Goal: Task Accomplishment & Management: Manage account settings

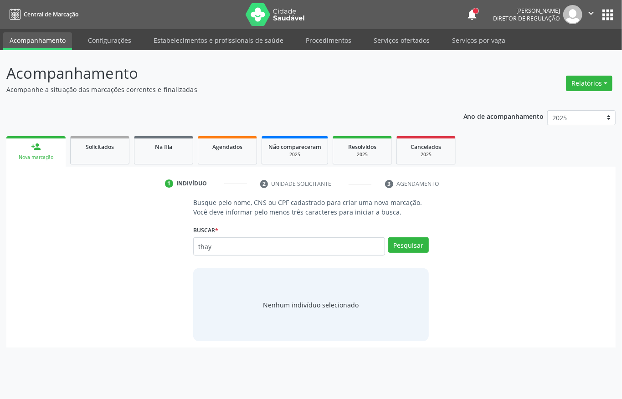
type input "thay"
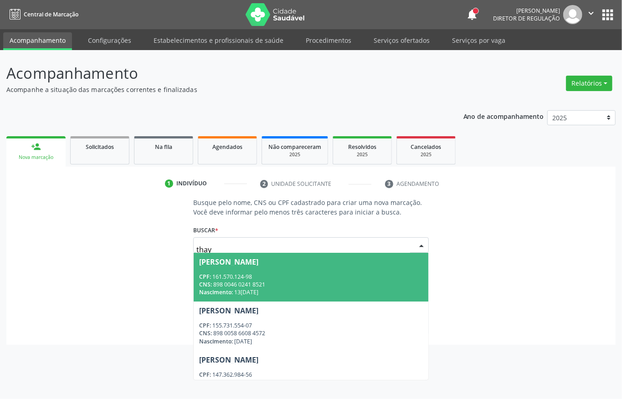
click at [276, 278] on div "CPF: 161.570.124-98" at bounding box center [311, 277] width 224 height 8
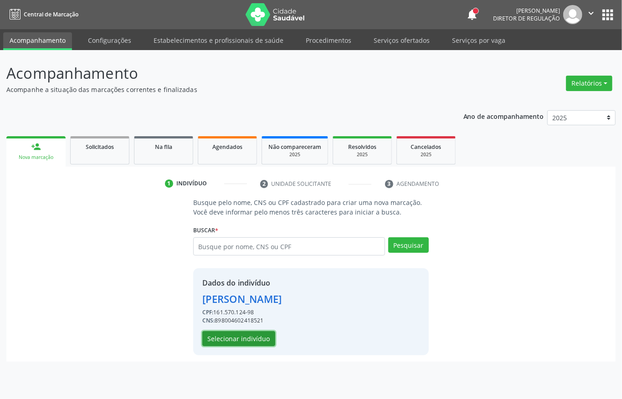
click at [243, 338] on button "Selecionar indivíduo" at bounding box center [238, 338] width 73 height 15
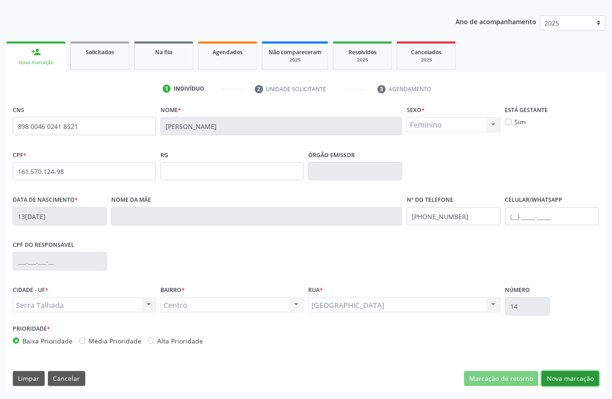
click at [555, 381] on button "Nova marcação" at bounding box center [569, 378] width 57 height 15
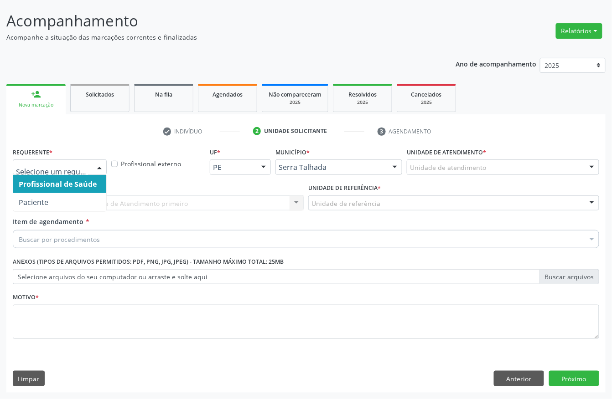
click at [91, 170] on div "Profissional de Saúde Paciente Nenhum resultado encontrado para: " " Não há nen…" at bounding box center [60, 166] width 94 height 15
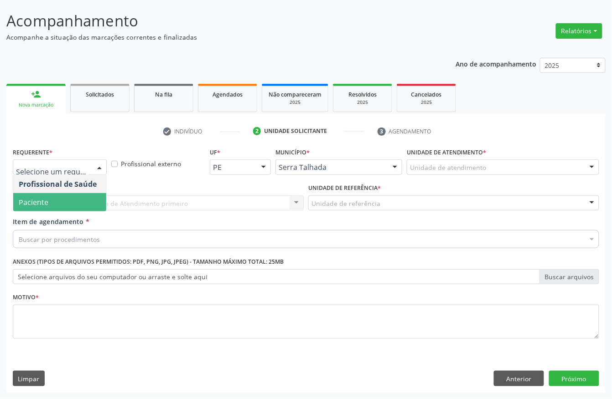
click at [64, 197] on span "Paciente" at bounding box center [59, 202] width 93 height 18
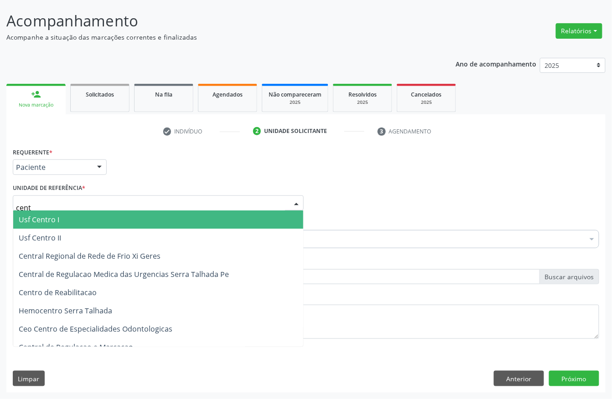
type input "centr"
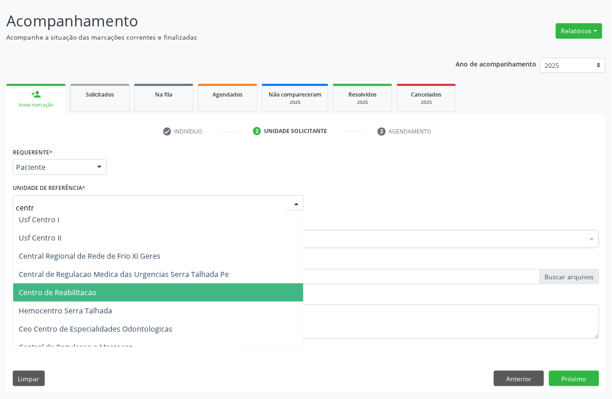
click at [51, 285] on span "Centro de Reabilitacao" at bounding box center [158, 292] width 290 height 18
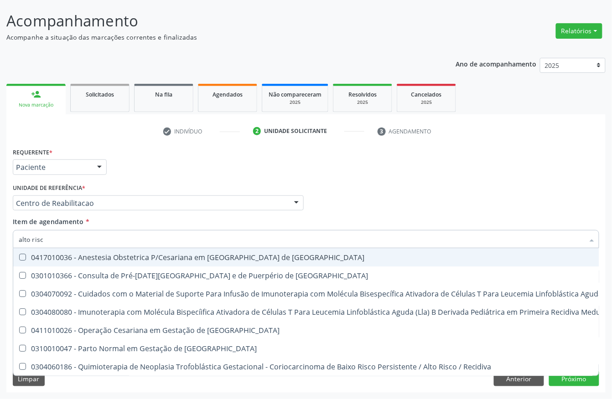
type input "alto risco"
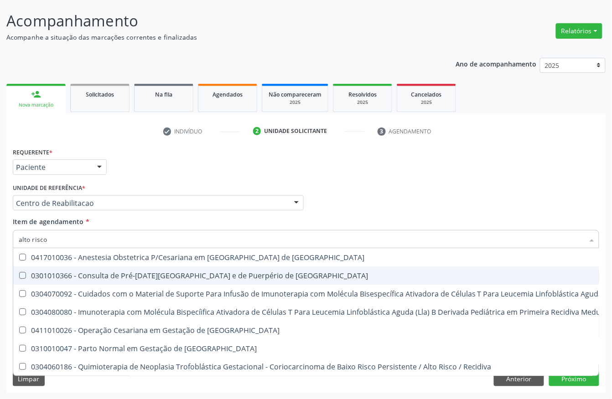
click at [84, 272] on div "0301010366 - Consulta de Pré-[DATE][GEOGRAPHIC_DATA] e de Puerpério de [GEOGRAP…" at bounding box center [487, 275] width 936 height 7
checkbox Risco "true"
click at [4, 270] on div "Acompanhamento Acompanhe a situação das marcações correntes e finalizadas Relat…" at bounding box center [306, 198] width 612 height 401
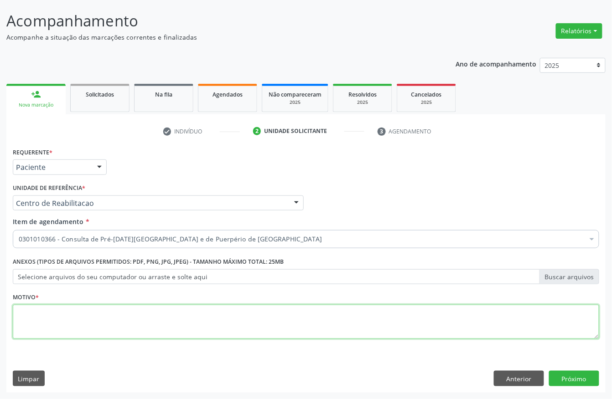
click at [185, 330] on textarea at bounding box center [306, 322] width 586 height 35
type textarea "."
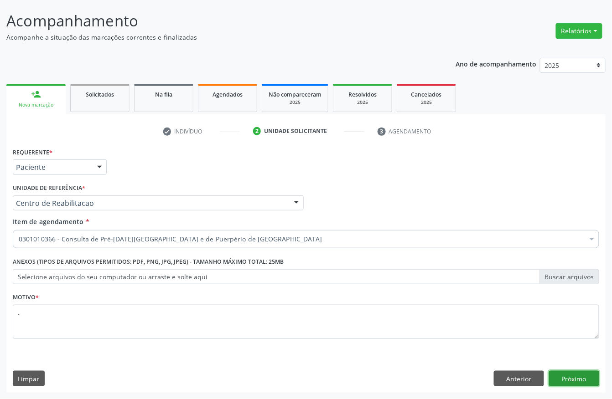
click at [583, 379] on button "Próximo" at bounding box center [574, 378] width 50 height 15
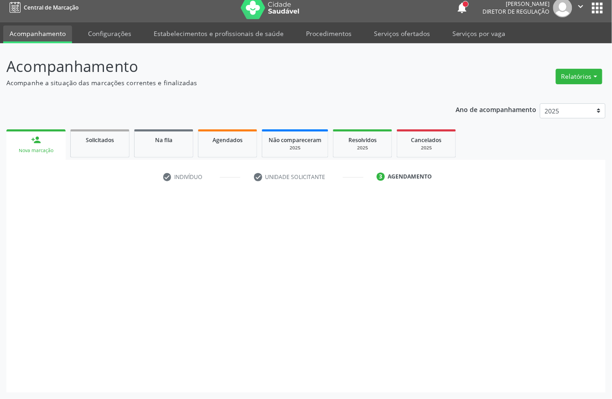
scroll to position [0, 0]
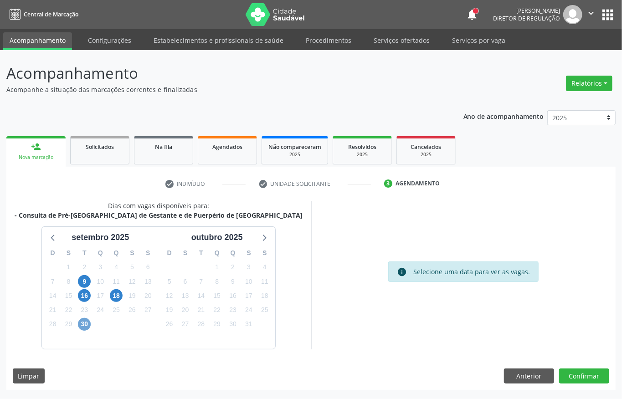
click at [87, 321] on span "30" at bounding box center [84, 324] width 13 height 13
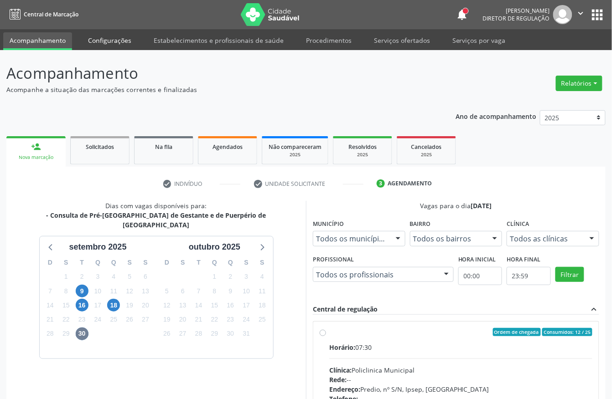
click at [107, 42] on link "Configurações" at bounding box center [110, 40] width 56 height 16
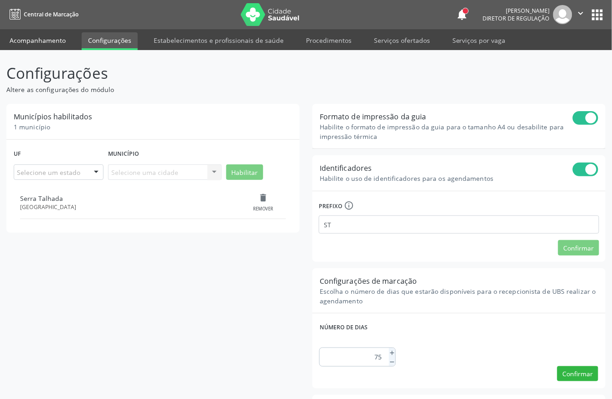
click at [39, 44] on link "Acompanhamento" at bounding box center [37, 40] width 69 height 16
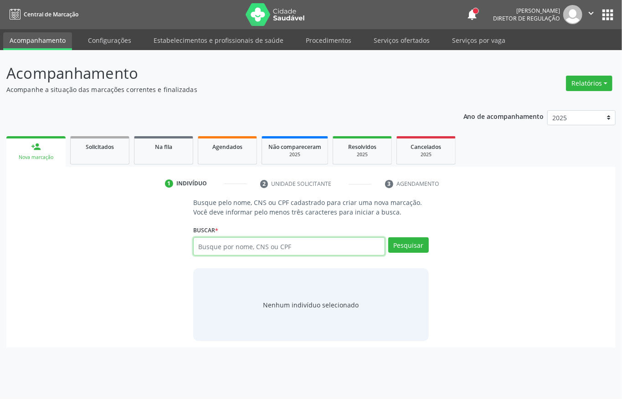
click at [258, 243] on input "text" at bounding box center [289, 246] width 192 height 18
type input "[PERSON_NAME] DE S"
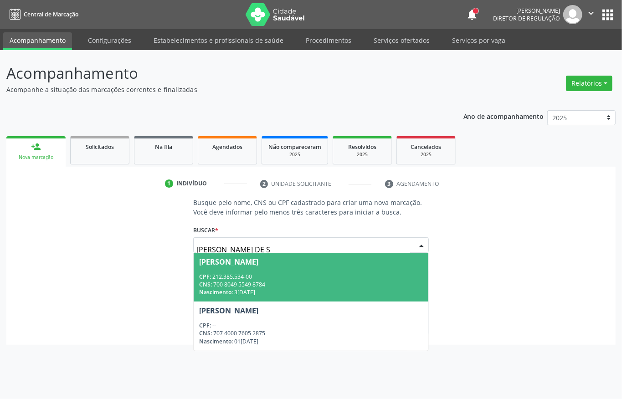
click at [345, 285] on div "CNS: 700 8049 5549 8784" at bounding box center [311, 285] width 224 height 8
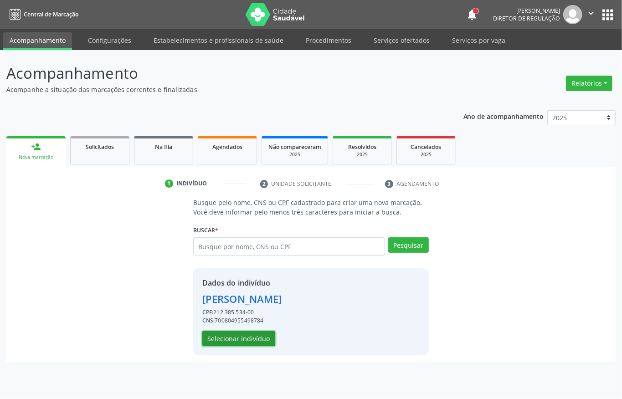
click at [265, 339] on button "Selecionar indivíduo" at bounding box center [238, 338] width 73 height 15
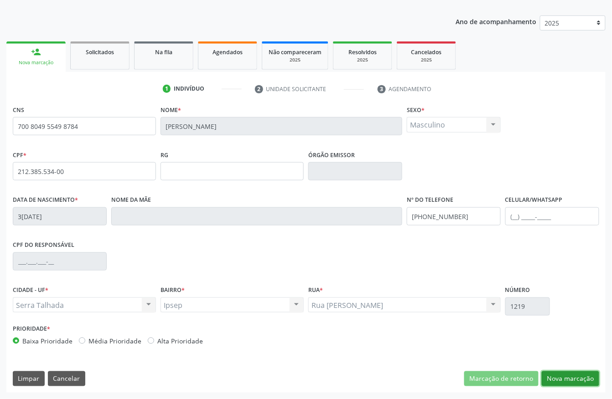
drag, startPoint x: 573, startPoint y: 376, endPoint x: 487, endPoint y: 333, distance: 96.4
click at [572, 376] on button "Nova marcação" at bounding box center [569, 378] width 57 height 15
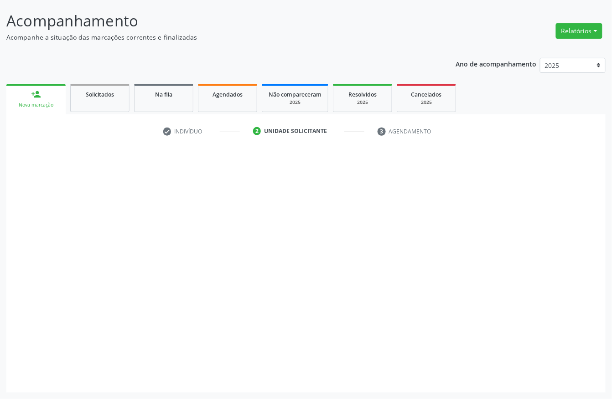
scroll to position [53, 0]
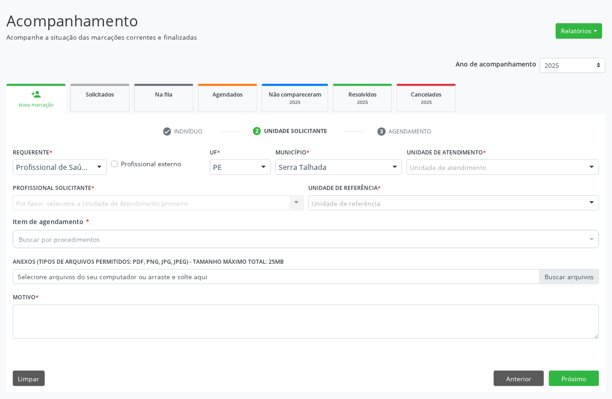
click at [99, 163] on div at bounding box center [100, 167] width 14 height 15
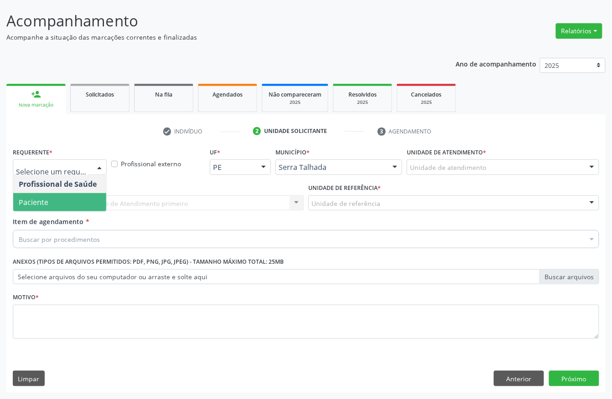
click at [62, 208] on span "Paciente" at bounding box center [59, 202] width 93 height 18
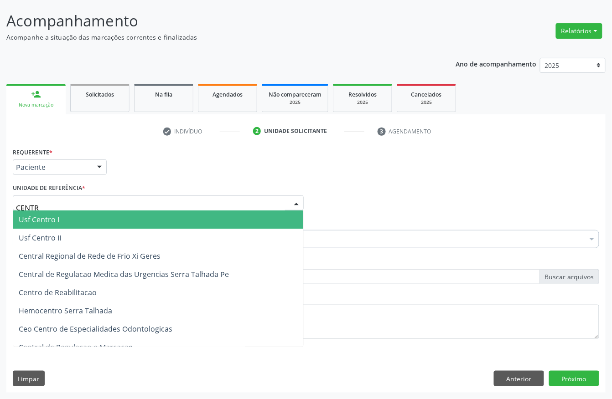
type input "CENTRO"
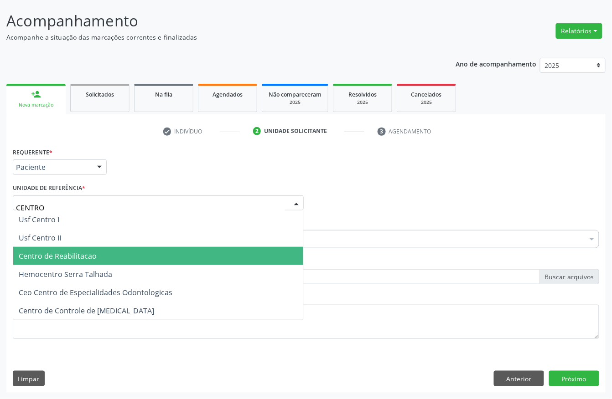
click at [82, 256] on span "Centro de Reabilitacao" at bounding box center [58, 256] width 78 height 10
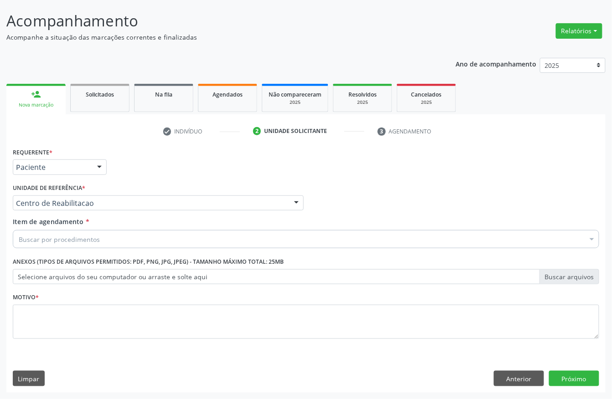
click at [106, 240] on div "Buscar por procedimentos" at bounding box center [306, 239] width 586 height 18
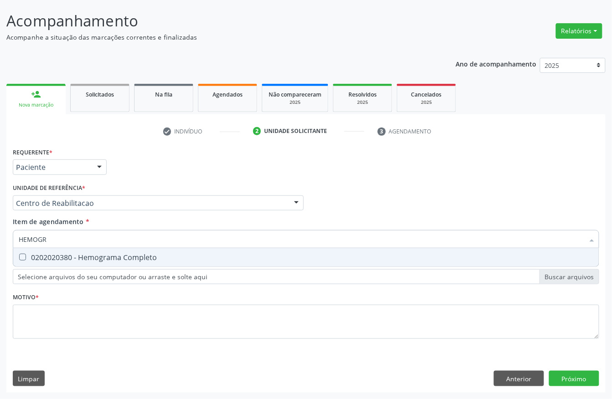
type input "HEMOGRA"
click at [94, 256] on div "0202020380 - Hemograma Completo" at bounding box center [306, 257] width 574 height 7
checkbox Completo "true"
drag, startPoint x: 31, startPoint y: 249, endPoint x: 0, endPoint y: 260, distance: 32.9
click at [0, 260] on div "Acompanhamento Acompanhe a situação das marcações correntes e finalizadas Relat…" at bounding box center [306, 198] width 612 height 401
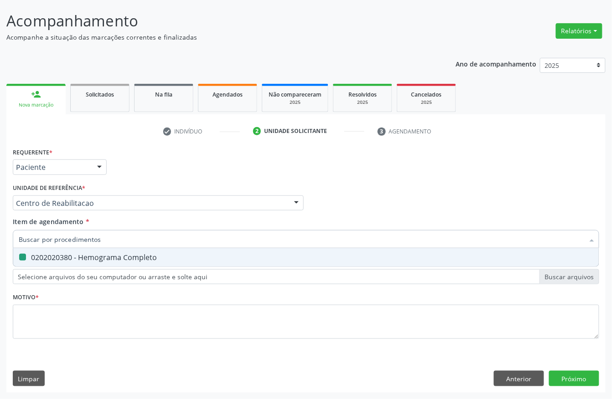
checkbox Completo "false"
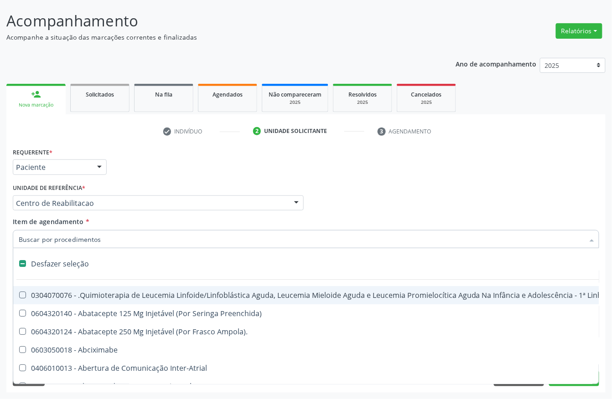
type input "H"
checkbox Queimados\) "true"
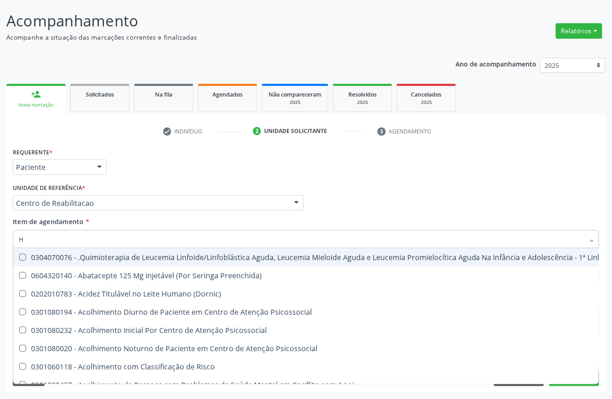
type input "HE"
checkbox Removível "true"
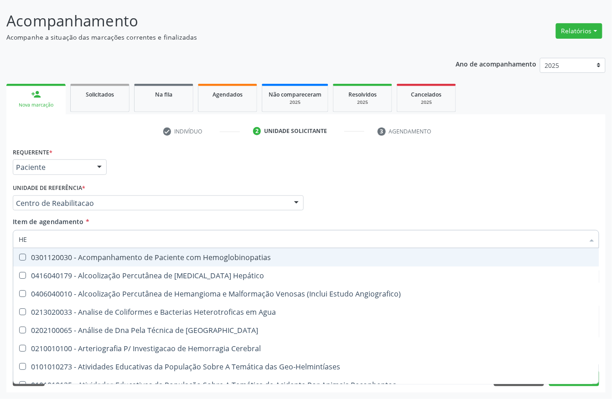
type input "HEM"
checkbox II "true"
checkbox Completo "false"
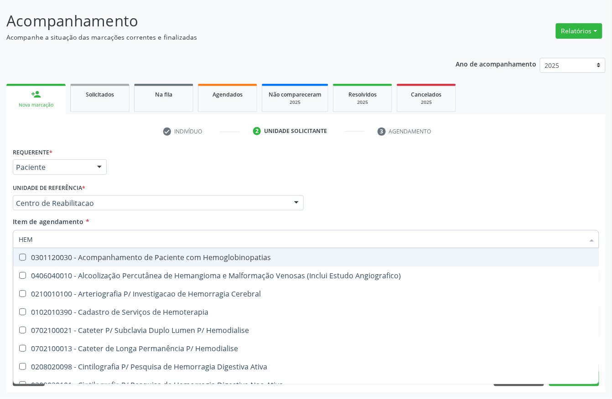
type input "HEMO"
checkbox Retro-Retal "true"
checkbox Completo "false"
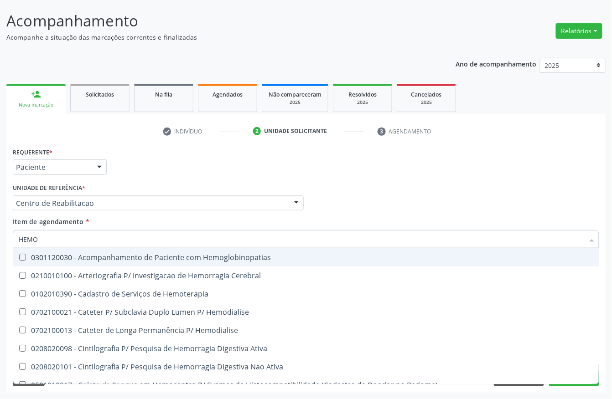
type input "HEMOG"
checkbox Carboxi-Hemoglobina "true"
type input "HEMOGR"
checkbox Hemoglobinopatias "true"
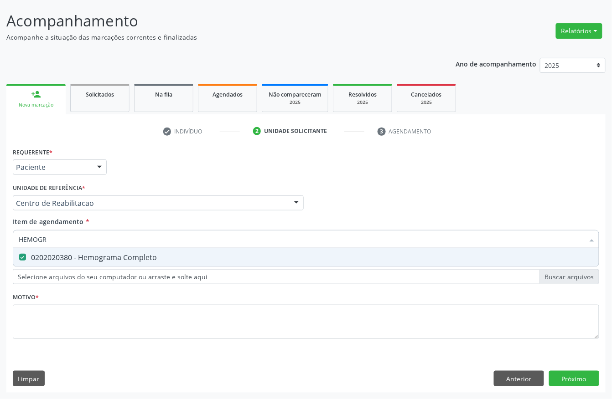
type input "HEMOG"
checkbox Completo "false"
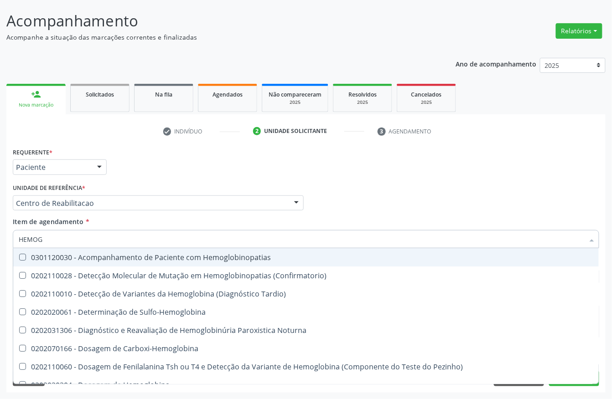
type input "HEMO"
checkbox Completo "false"
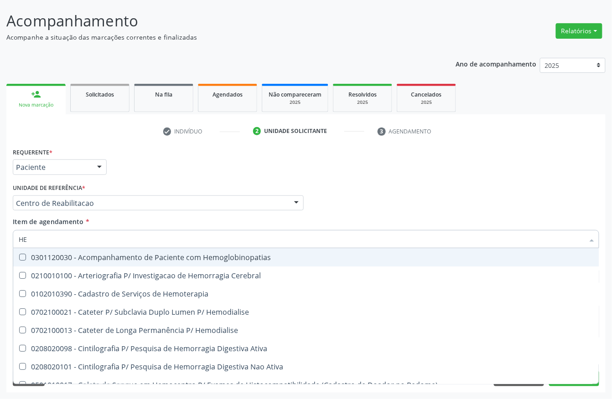
type input "H"
checkbox Completo "false"
checkbox Elástica "false"
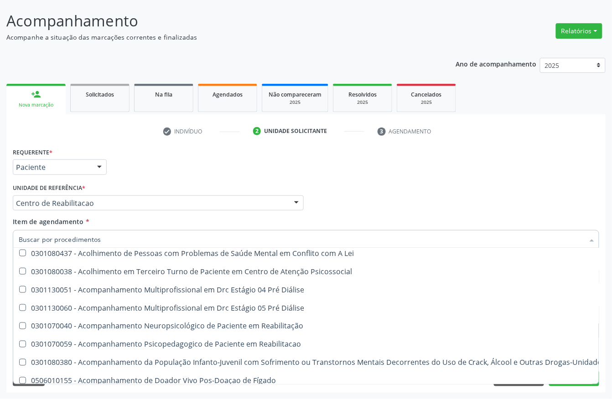
scroll to position [486, 0]
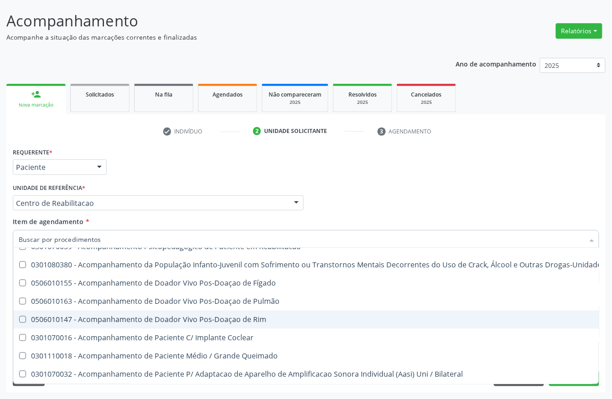
click at [0, 320] on div "Acompanhamento Acompanhe a situação das marcações correntes e finalizadas Relat…" at bounding box center [306, 198] width 612 height 401
checkbox Preenchida\) "true"
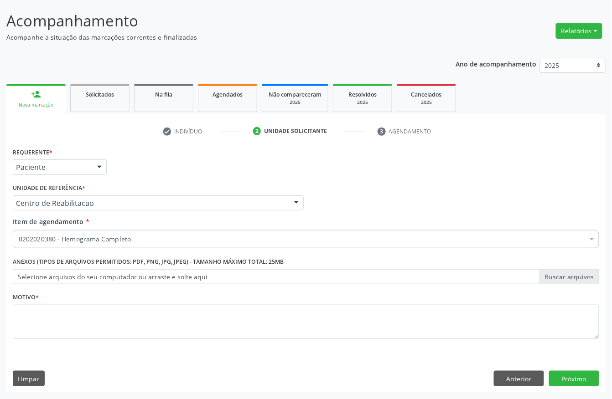
scroll to position [0, 0]
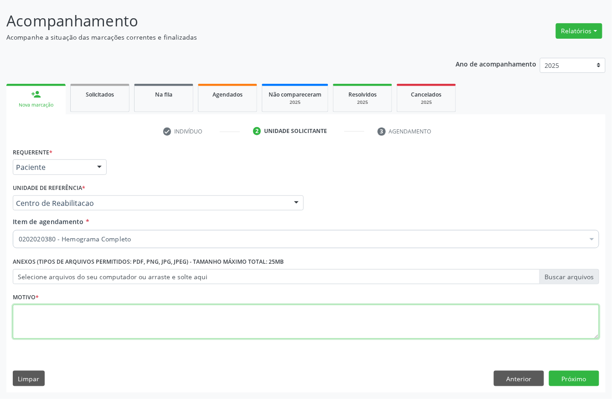
click at [144, 321] on textarea at bounding box center [306, 322] width 586 height 35
type textarea "."
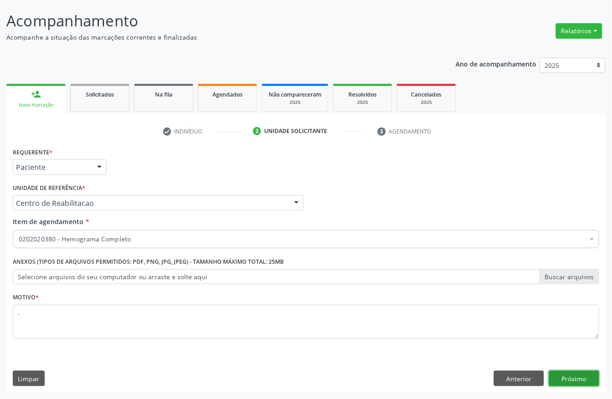
click at [567, 380] on button "Próximo" at bounding box center [574, 378] width 50 height 15
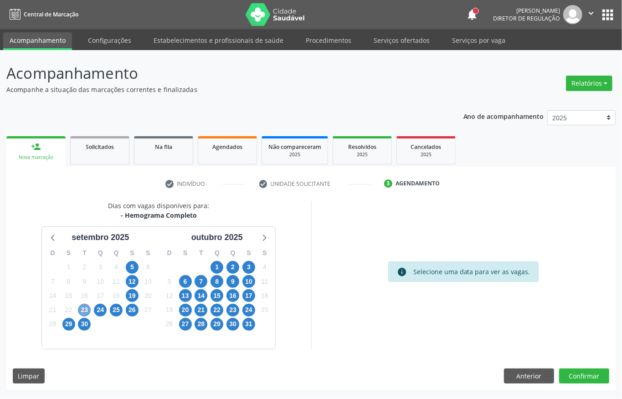
click at [83, 314] on span "23" at bounding box center [84, 310] width 13 height 13
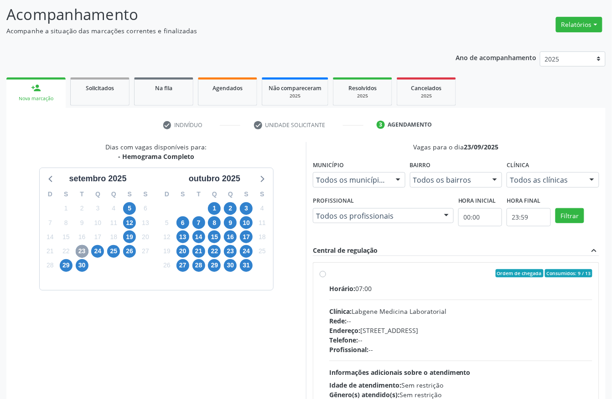
scroll to position [146, 0]
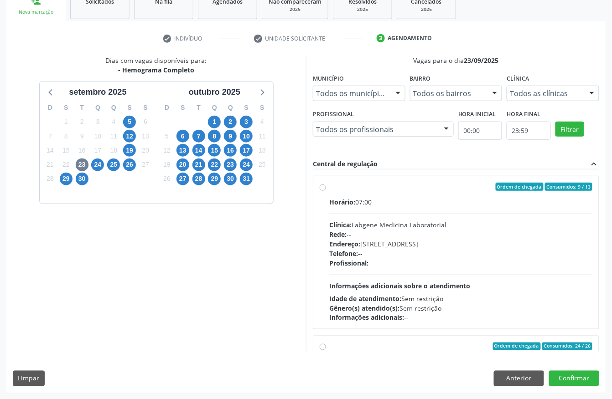
click at [418, 272] on div "Horário: 07:00 Clínica: Labgene Medicina Laboratorial Rede: -- Endereço: [STREE…" at bounding box center [460, 259] width 263 height 125
click at [326, 191] on input "Ordem de chegada Consumidos: 9 / 13 Horário: 07:00 Clínica: Labgene Medicina La…" at bounding box center [322, 187] width 6 height 8
radio input "true"
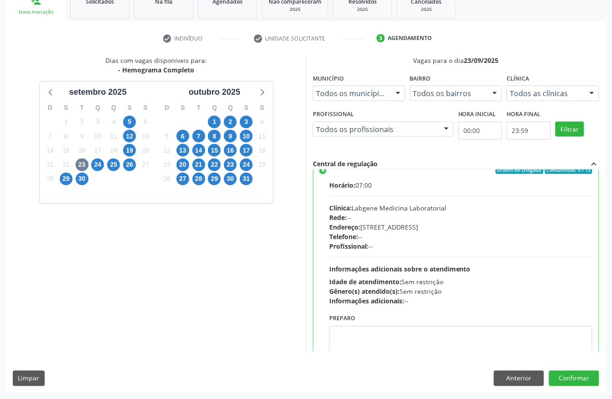
scroll to position [0, 0]
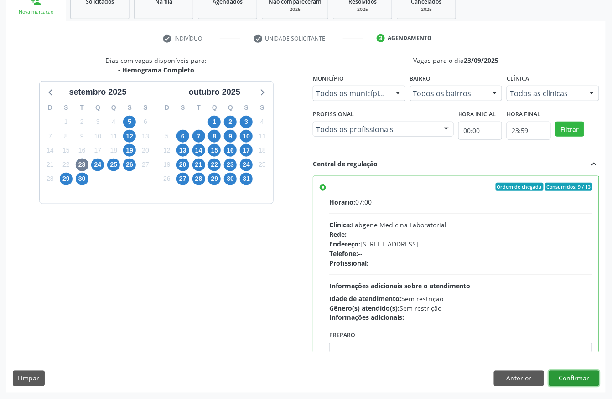
click at [570, 379] on button "Confirmar" at bounding box center [574, 378] width 50 height 15
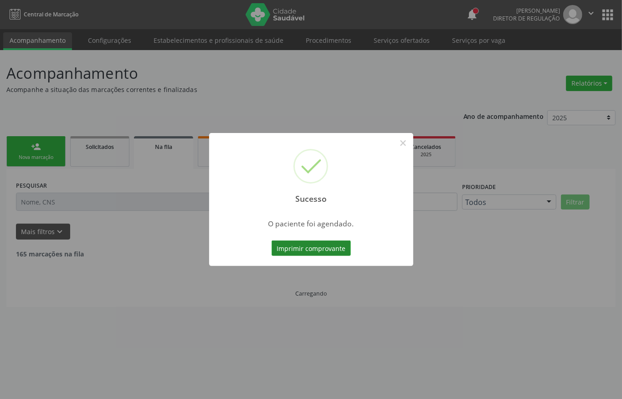
click at [307, 249] on button "Imprimir comprovante" at bounding box center [311, 248] width 79 height 15
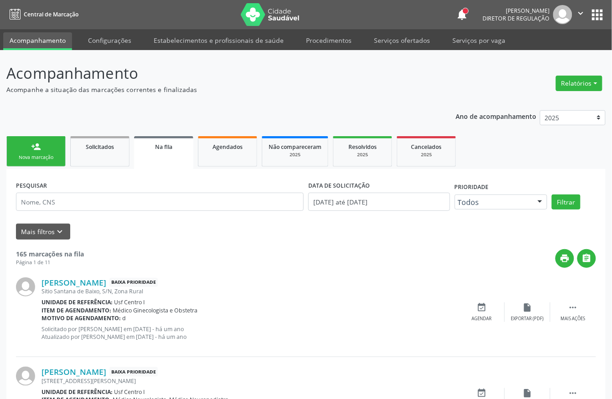
click at [51, 154] on div "Nova marcação" at bounding box center [36, 157] width 46 height 7
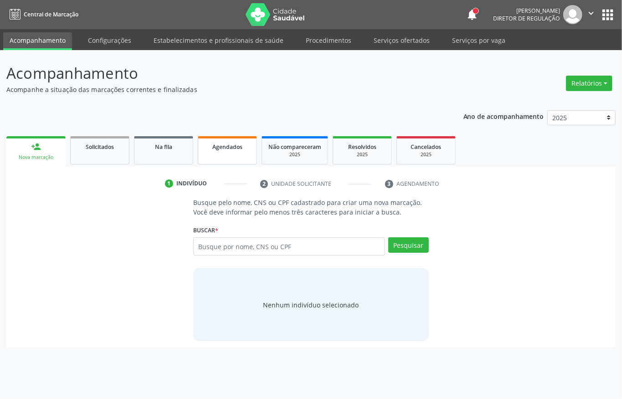
click at [242, 148] on div "Agendados" at bounding box center [228, 147] width 46 height 10
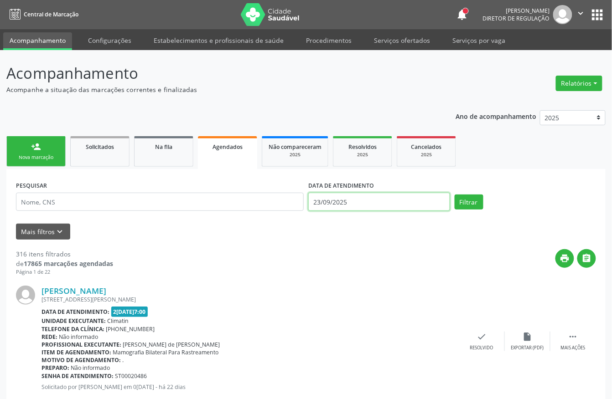
click at [360, 203] on input "23/09/2025" at bounding box center [379, 202] width 142 height 18
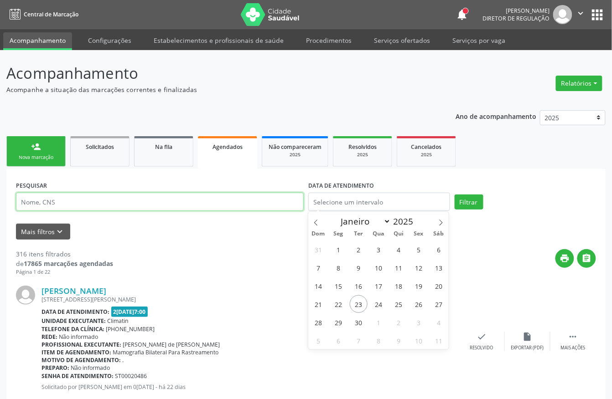
click at [261, 205] on input "text" at bounding box center [160, 202] width 288 height 18
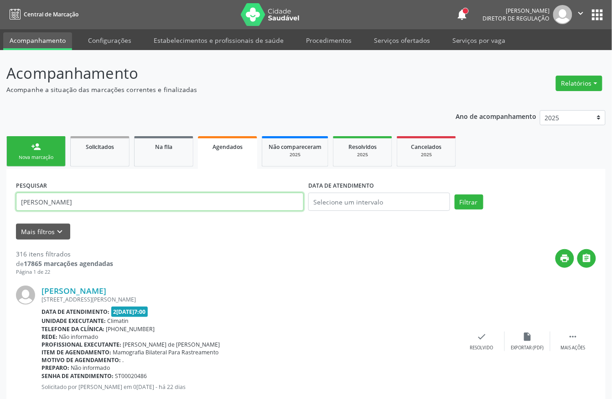
type input "[PERSON_NAME]"
click at [454, 195] on button "Filtrar" at bounding box center [468, 202] width 29 height 15
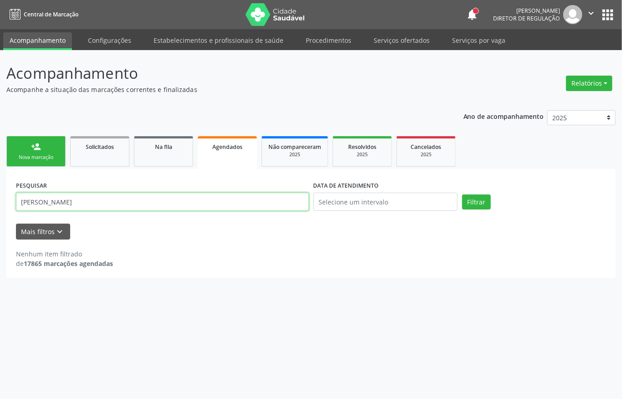
drag, startPoint x: 81, startPoint y: 205, endPoint x: 11, endPoint y: 231, distance: 75.0
click at [11, 231] on div "PESQUISAR [PERSON_NAME] DATA DE ATENDIMENTO Filtrar UNIDADE DE REFERÊNCIA Selec…" at bounding box center [310, 223] width 609 height 108
click at [462, 195] on button "Filtrar" at bounding box center [476, 202] width 29 height 15
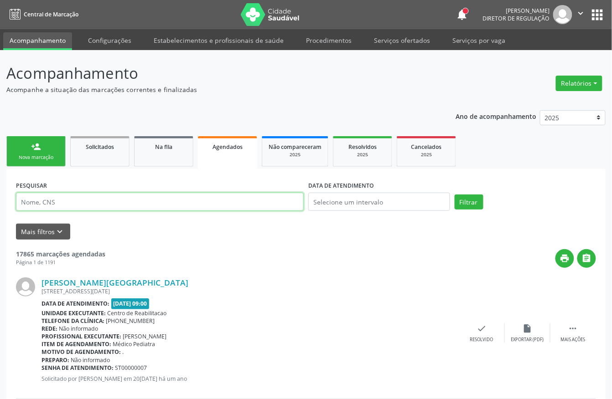
click at [189, 210] on input "text" at bounding box center [160, 202] width 288 height 18
type input "[PERSON_NAME]"
click at [454, 195] on button "Filtrar" at bounding box center [468, 202] width 29 height 15
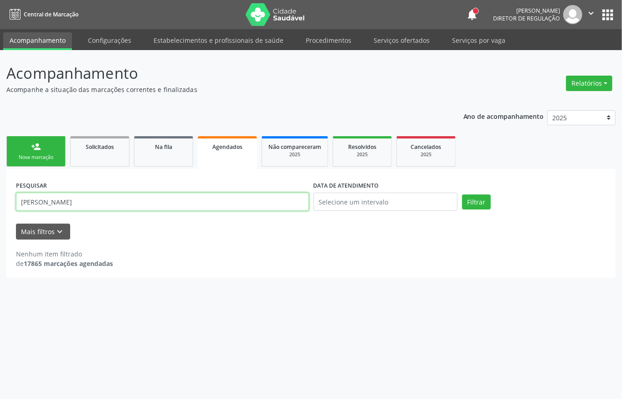
drag, startPoint x: 65, startPoint y: 199, endPoint x: 0, endPoint y: 207, distance: 65.2
click at [0, 207] on div "Acompanhamento Acompanhe a situação das marcações correntes e finalizadas Relat…" at bounding box center [311, 224] width 622 height 349
drag, startPoint x: 324, startPoint y: 37, endPoint x: 332, endPoint y: 36, distance: 7.3
click at [324, 37] on link "Procedimentos" at bounding box center [328, 40] width 58 height 16
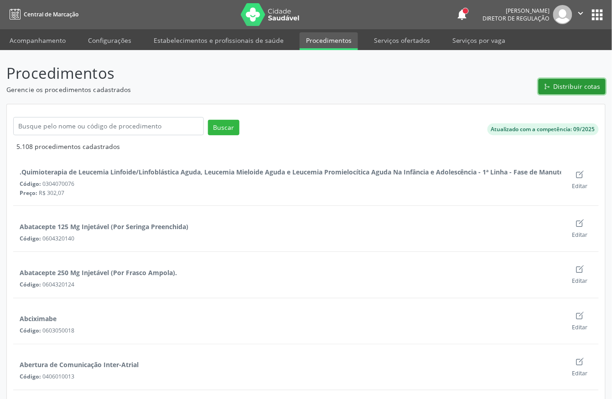
click at [580, 88] on span "Distribuir cotas" at bounding box center [576, 87] width 47 height 10
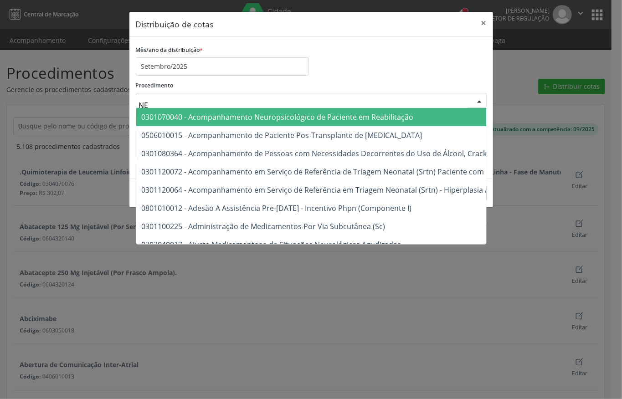
type input "N"
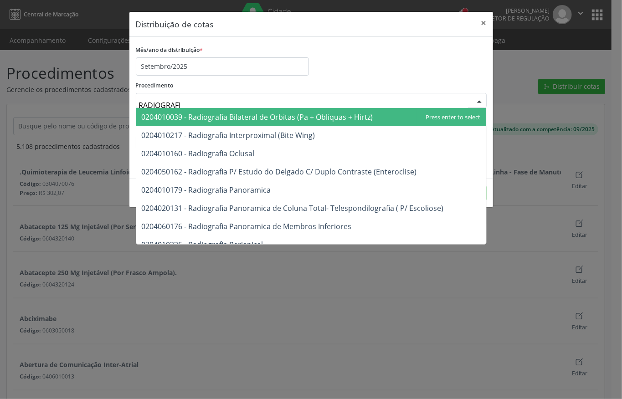
type input "RADIOGRAFIA"
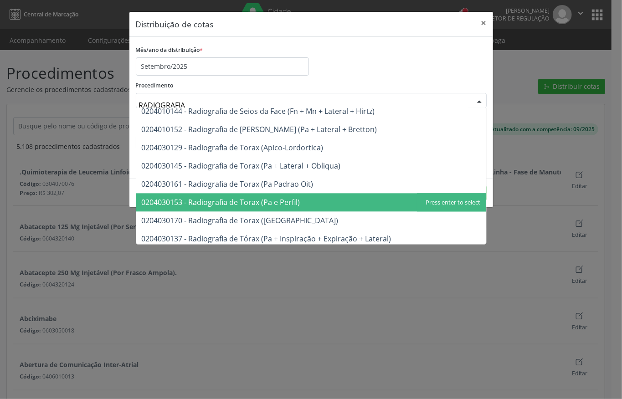
scroll to position [1176, 0]
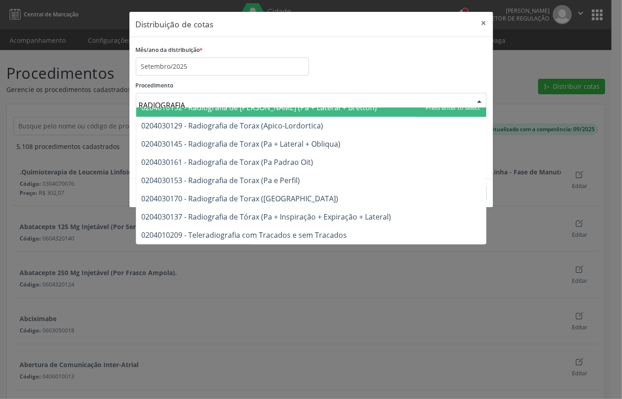
click at [334, 53] on div "Mês/ano da distribuição * Setembro/2025" at bounding box center [311, 59] width 355 height 32
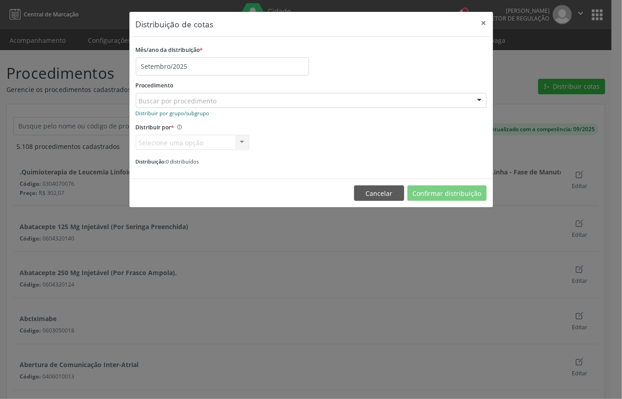
click at [200, 115] on div "Distribuir por grupo/subgrupo" at bounding box center [311, 113] width 351 height 10
click at [198, 112] on small "Distribuir por grupo/subgrupo" at bounding box center [173, 113] width 74 height 7
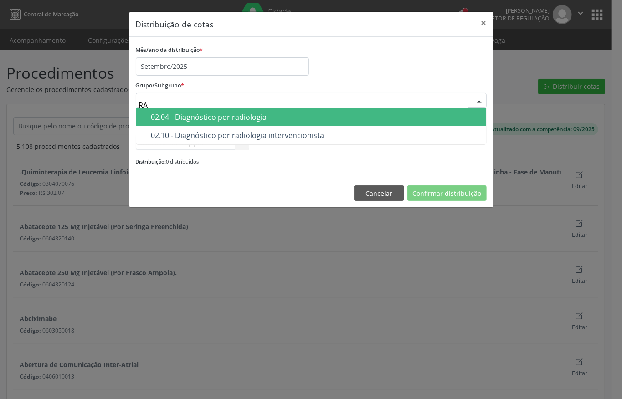
type input "R"
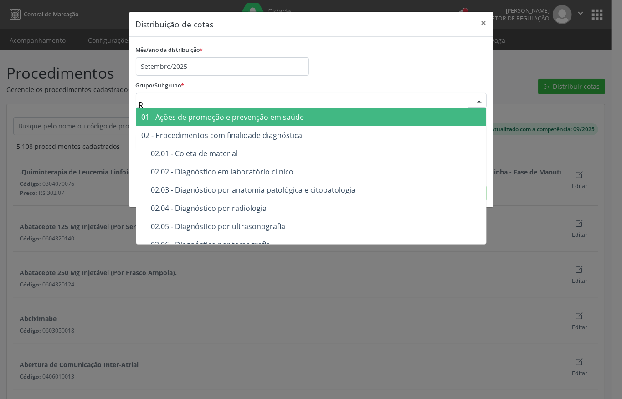
type input "RA"
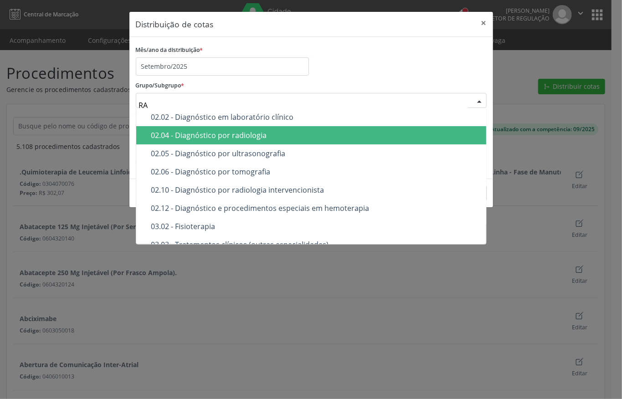
click at [230, 132] on div "02.04 - Diagnóstico por radiologia" at bounding box center [315, 135] width 329 height 7
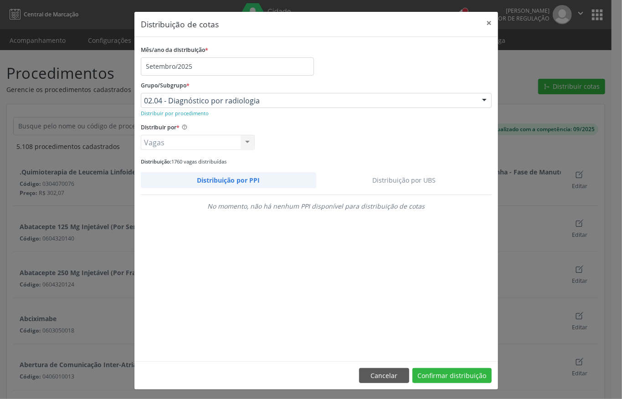
click at [409, 177] on link "Distribuição por UBS" at bounding box center [404, 180] width 176 height 16
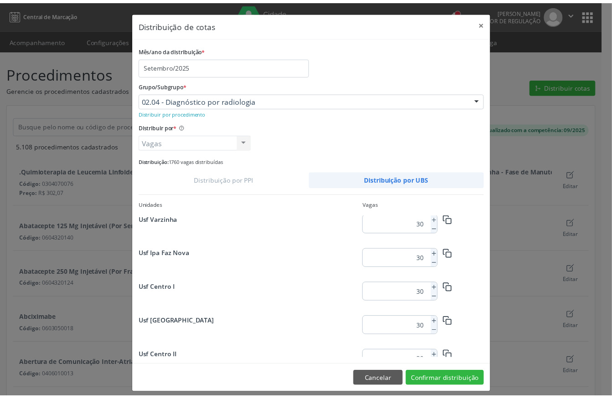
scroll to position [1172, 0]
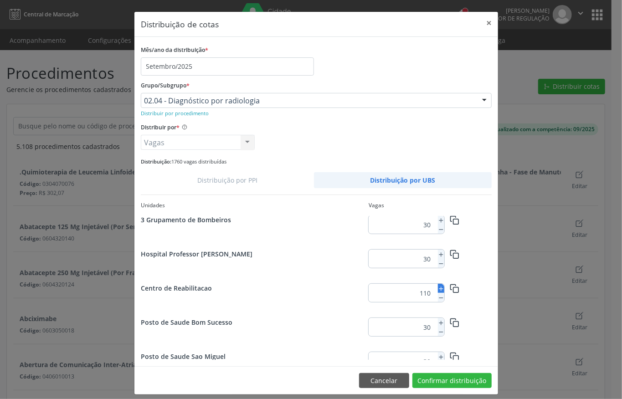
click at [438, 289] on icon at bounding box center [441, 289] width 6 height 6
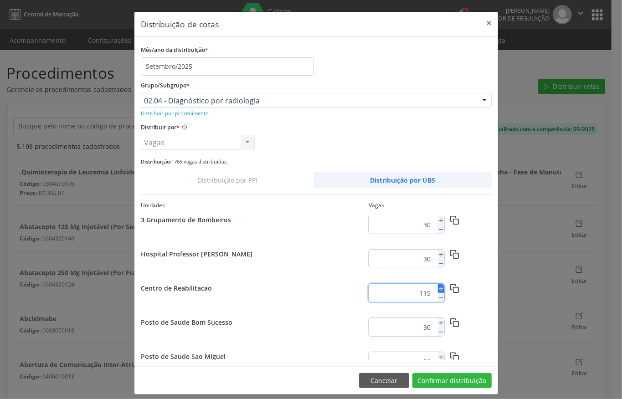
click at [438, 289] on icon at bounding box center [441, 289] width 6 height 6
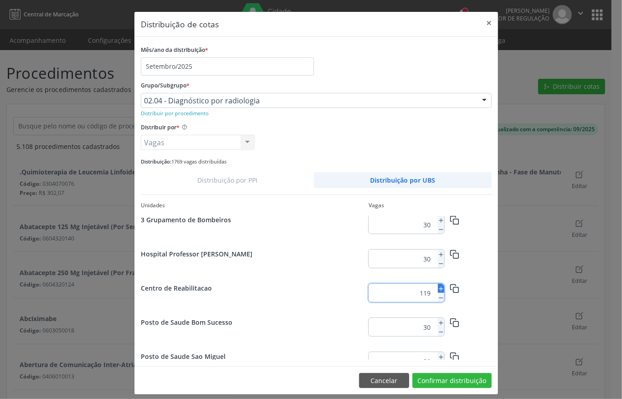
type input "120"
click at [443, 378] on button "Confirmar distribuição" at bounding box center [451, 380] width 79 height 15
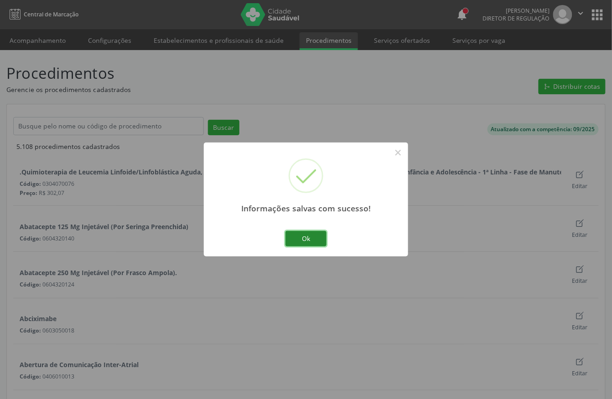
click at [303, 235] on button "Ok" at bounding box center [305, 238] width 41 height 15
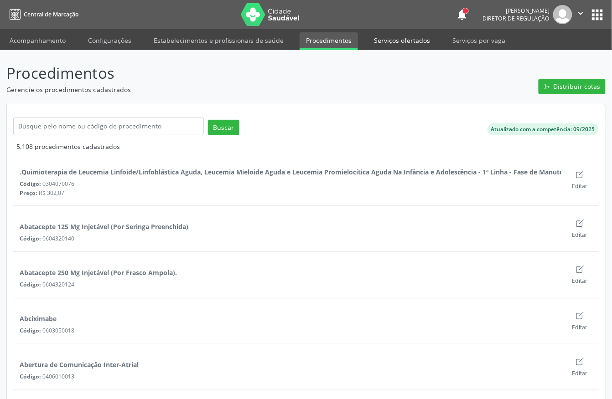
click at [411, 42] on link "Serviços ofertados" at bounding box center [401, 40] width 69 height 16
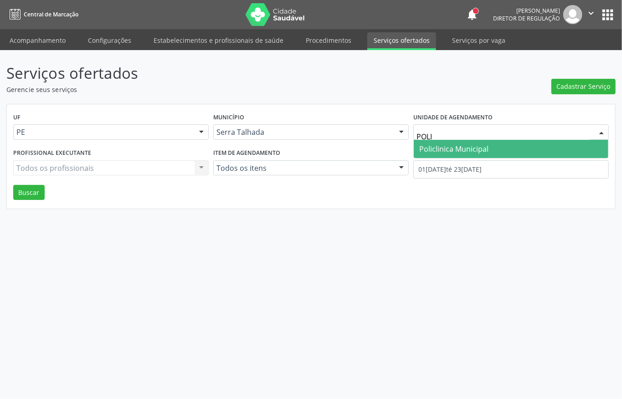
type input "POLIC"
click at [473, 146] on span "Policlinica Municipal" at bounding box center [453, 149] width 69 height 10
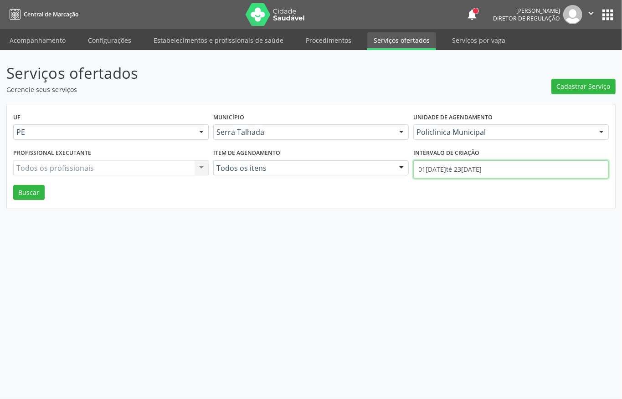
click at [471, 168] on input "01[DATE]té 23[DATE]" at bounding box center [510, 169] width 195 height 18
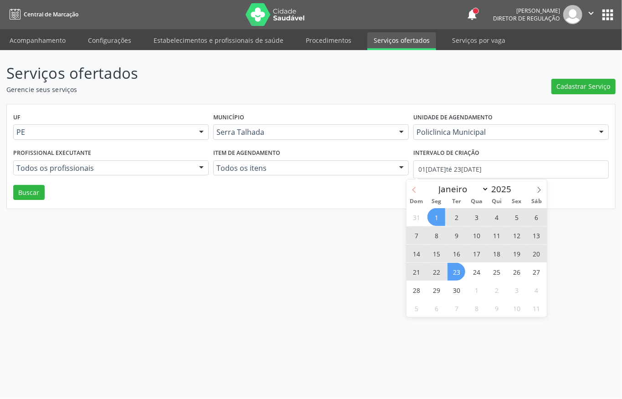
click at [416, 190] on icon at bounding box center [414, 190] width 6 height 6
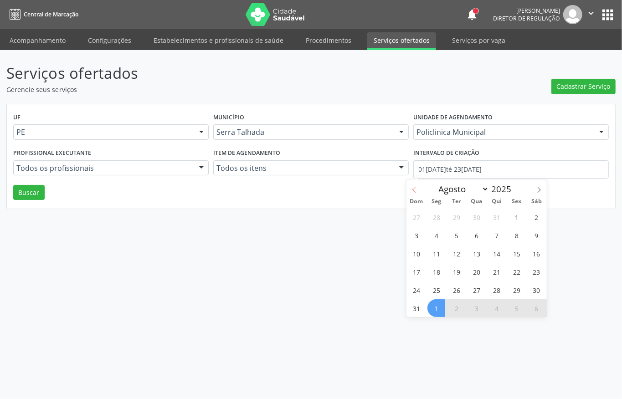
click at [416, 190] on icon at bounding box center [414, 190] width 6 height 6
select select "6"
click at [435, 236] on span "7" at bounding box center [436, 235] width 18 height 18
type input "[DATE]"
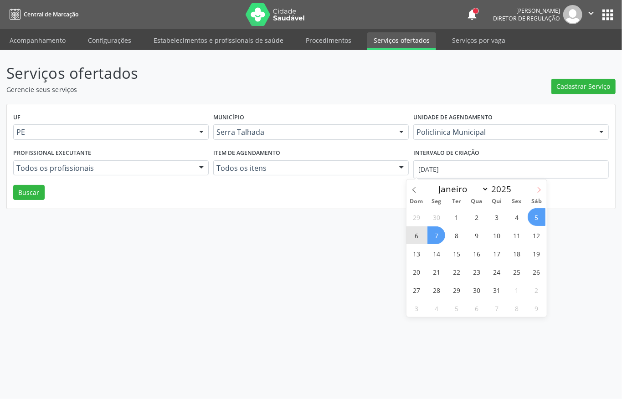
click at [541, 194] on span at bounding box center [538, 187] width 15 height 15
select select "8"
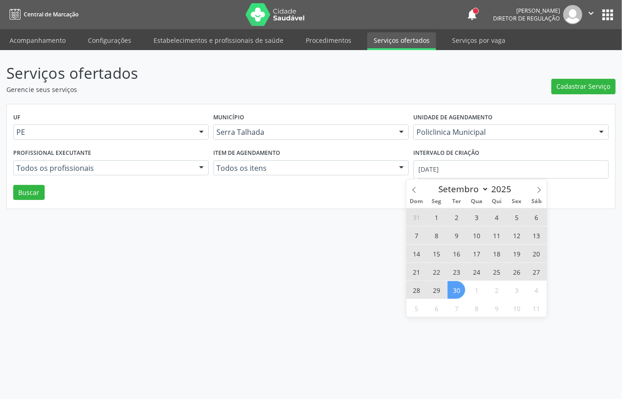
click at [452, 292] on span "30" at bounding box center [456, 290] width 18 height 18
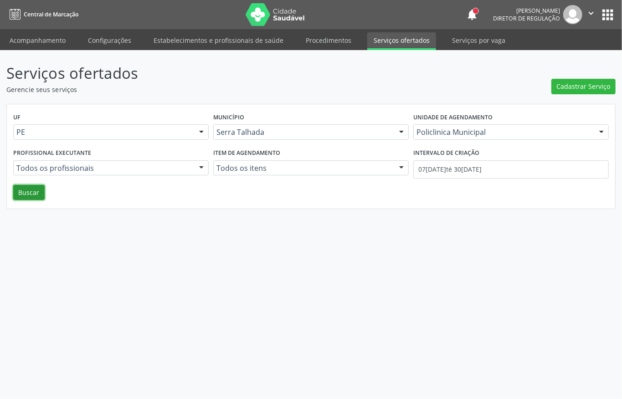
click at [37, 191] on button "Buscar" at bounding box center [28, 192] width 31 height 15
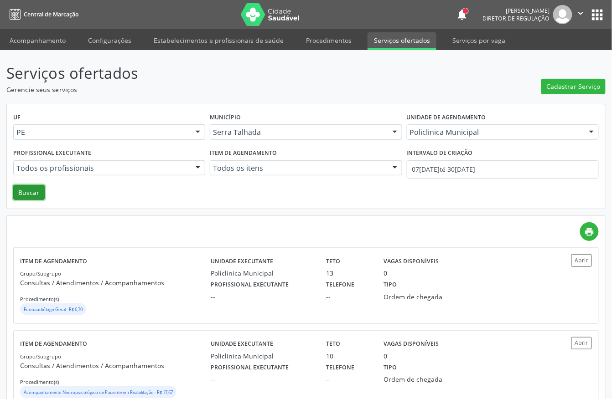
click at [37, 198] on button "Buscar" at bounding box center [28, 192] width 31 height 15
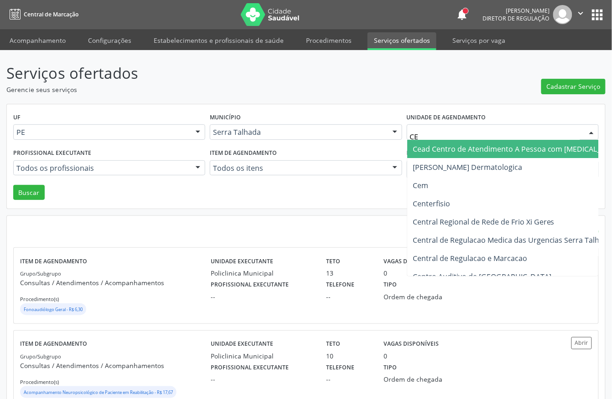
type input "CEM"
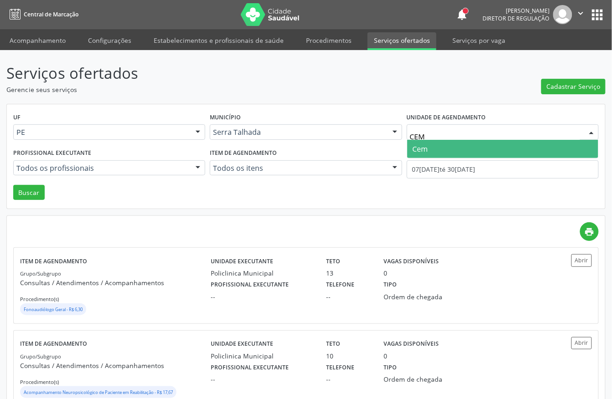
click at [484, 143] on span "Cem" at bounding box center [502, 149] width 191 height 18
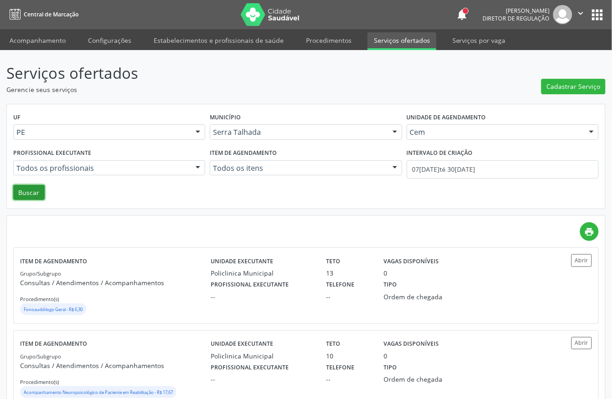
click at [33, 195] on button "Buscar" at bounding box center [28, 192] width 31 height 15
